Goal: Task Accomplishment & Management: Manage account settings

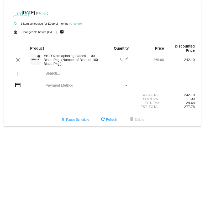
click at [47, 13] on link "Change" at bounding box center [42, 13] width 10 height 3
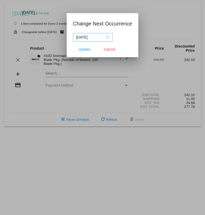
click at [106, 38] on div "2025-08-23" at bounding box center [92, 37] width 33 height 6
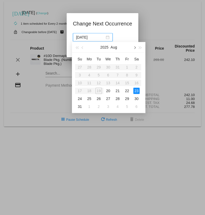
click at [135, 48] on span "button" at bounding box center [134, 48] width 3 height 3
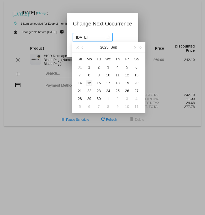
click at [90, 83] on div "15" at bounding box center [89, 83] width 6 height 6
type input "2025-09-15"
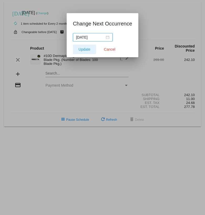
click at [84, 49] on span "Update" at bounding box center [85, 49] width 12 height 4
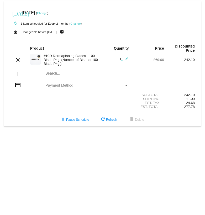
click at [126, 85] on div "Payment Method" at bounding box center [126, 85] width 5 height 4
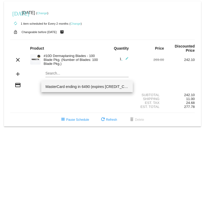
click at [104, 87] on span "MasterCard ending in 6490 (expires [CREDIT_CARD_DATA])" at bounding box center [86, 86] width 83 height 11
